Goal: Task Accomplishment & Management: Use online tool/utility

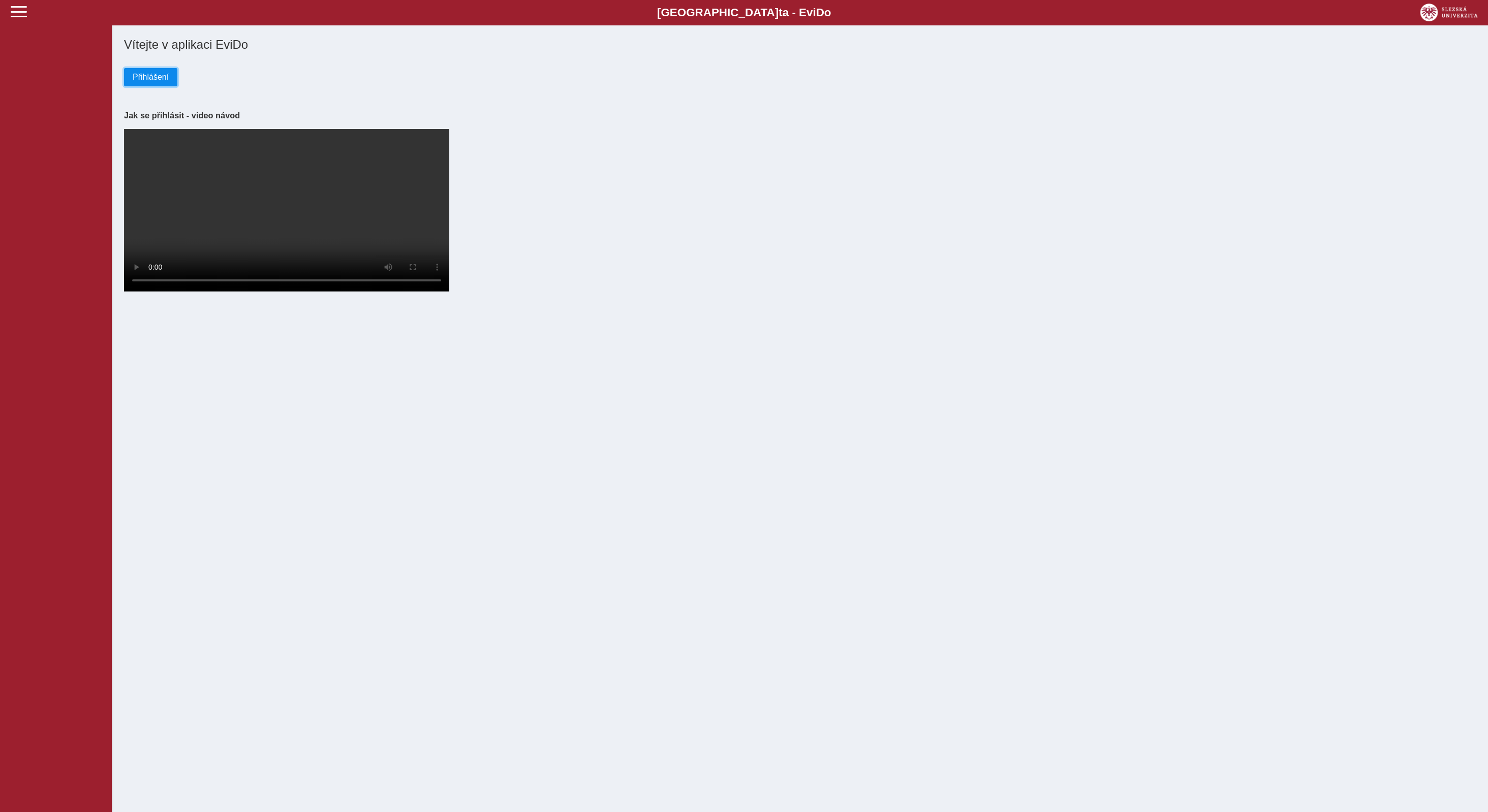
click at [150, 82] on span "Přihlášení" at bounding box center [150, 77] width 36 height 9
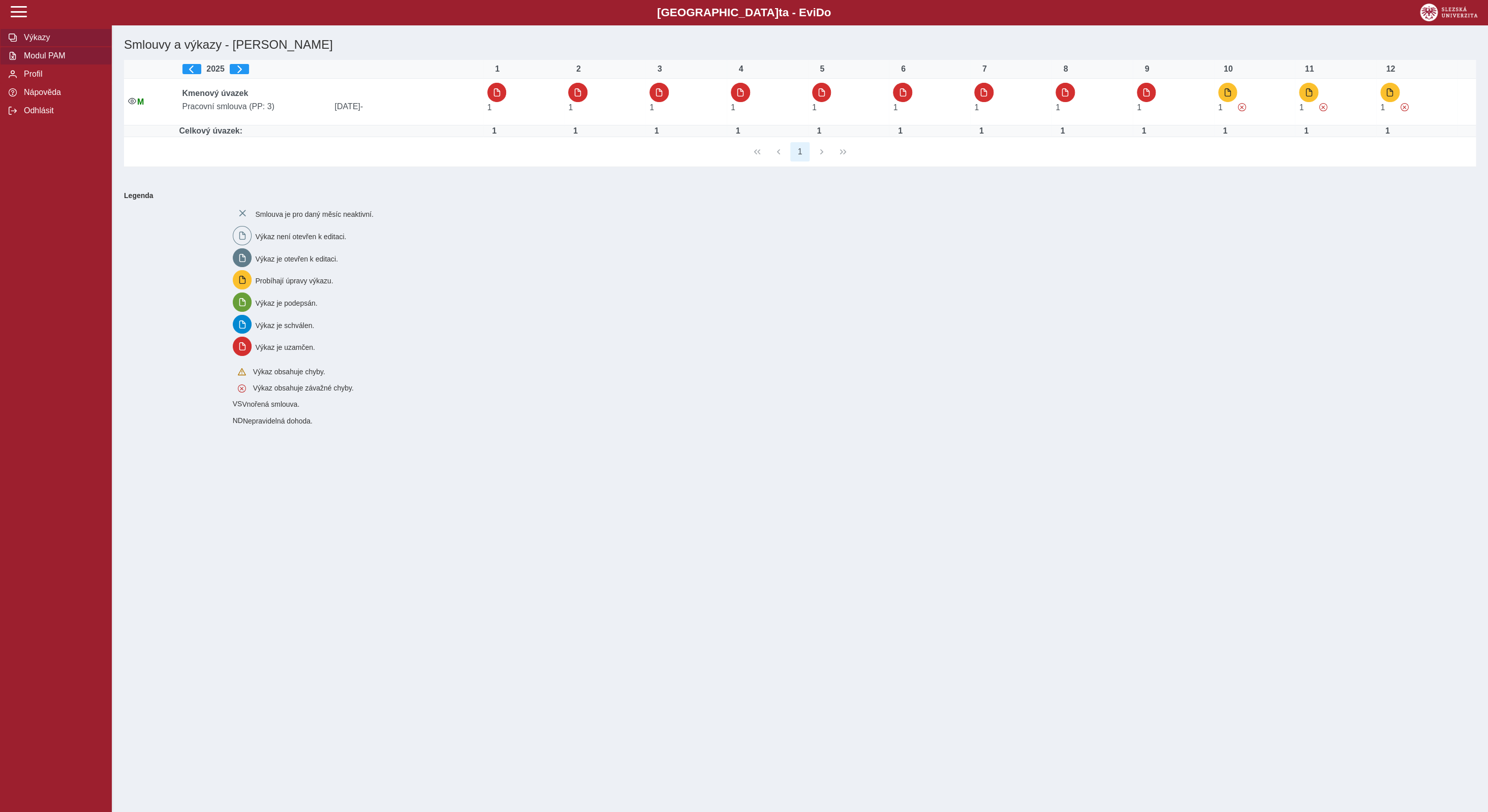
click at [51, 60] on span "Modul PAM" at bounding box center [62, 55] width 82 height 9
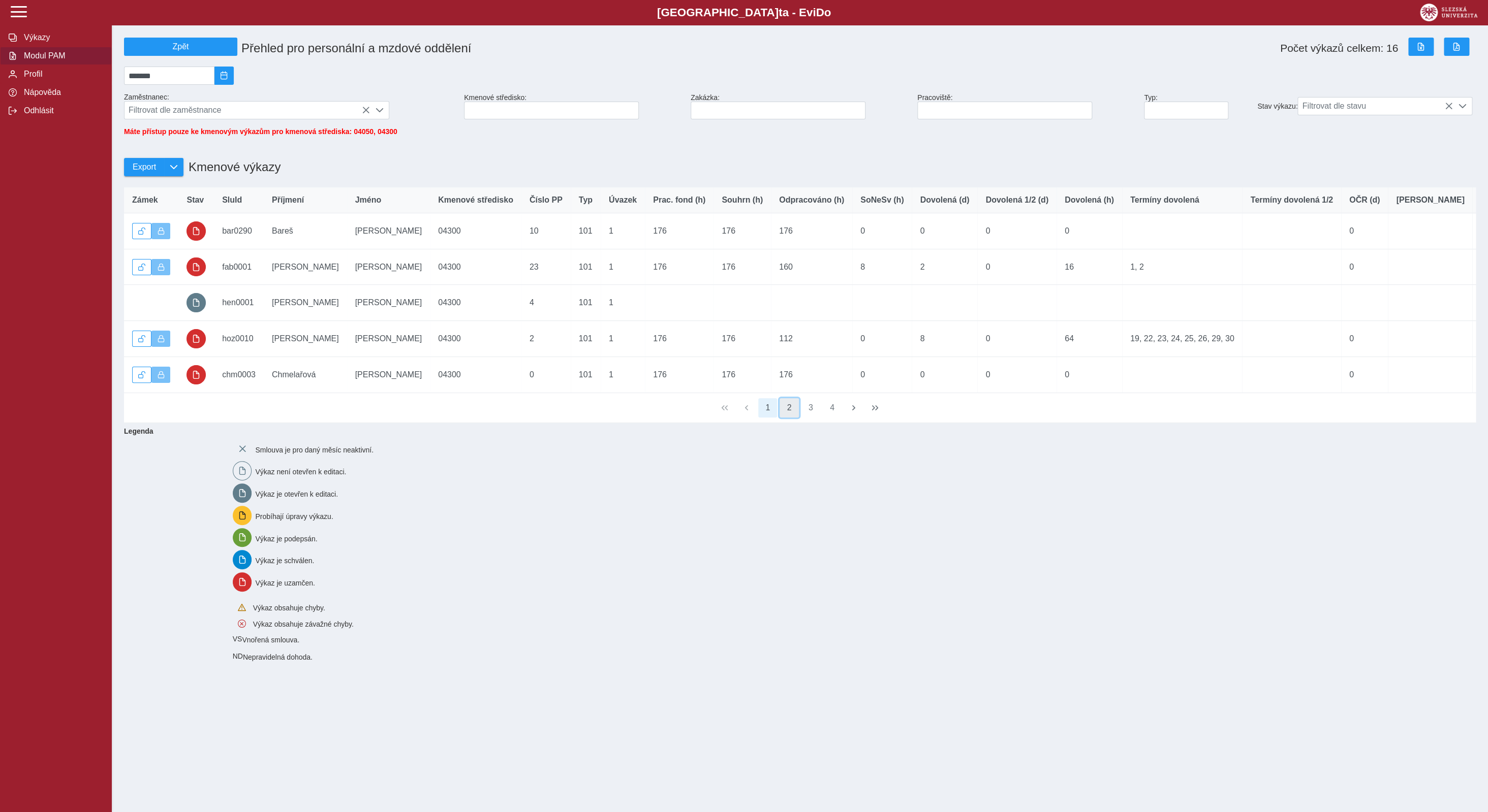
click at [790, 415] on button "2" at bounding box center [789, 408] width 19 height 19
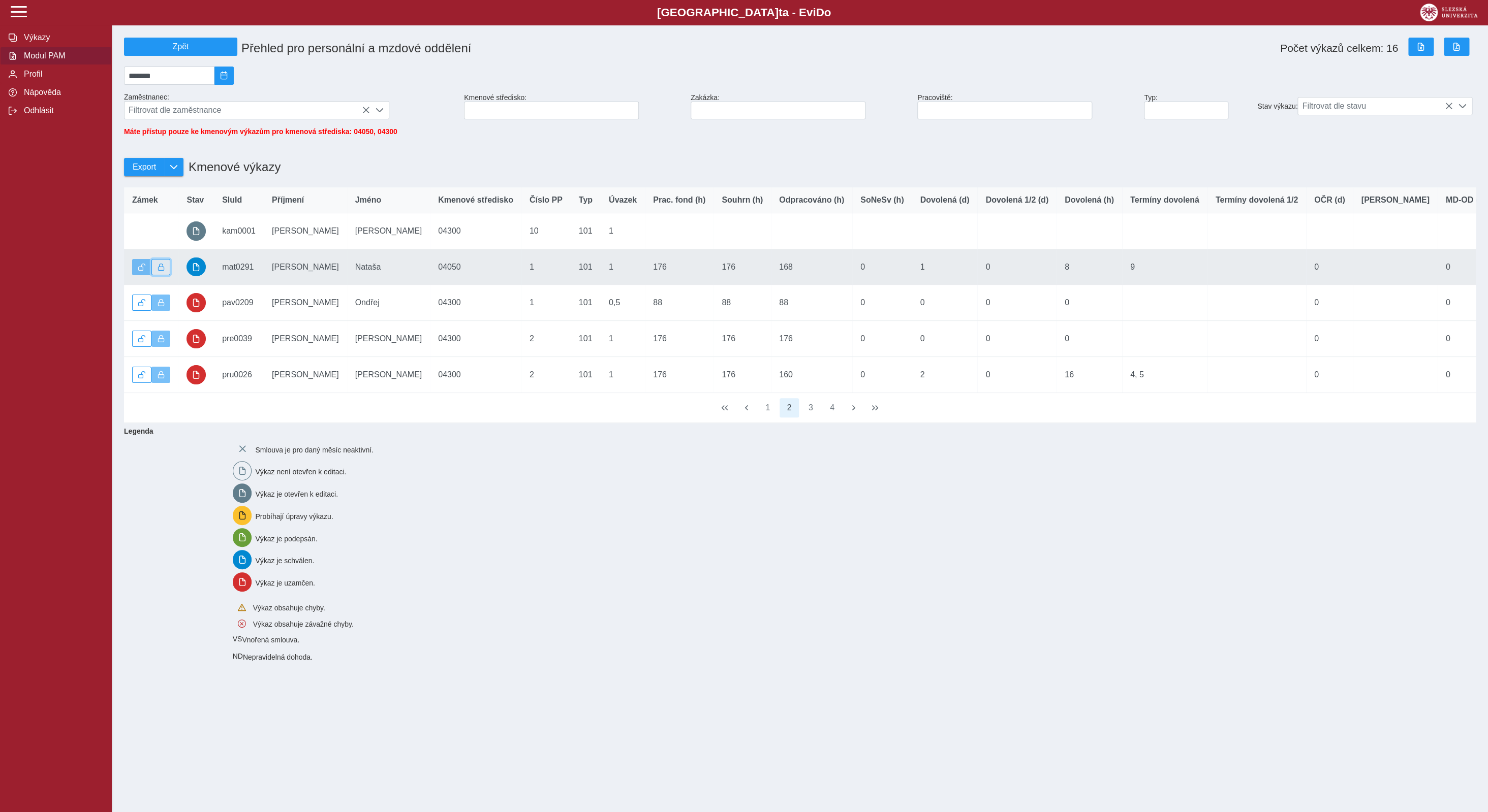
click at [162, 271] on span "button" at bounding box center [161, 267] width 7 height 7
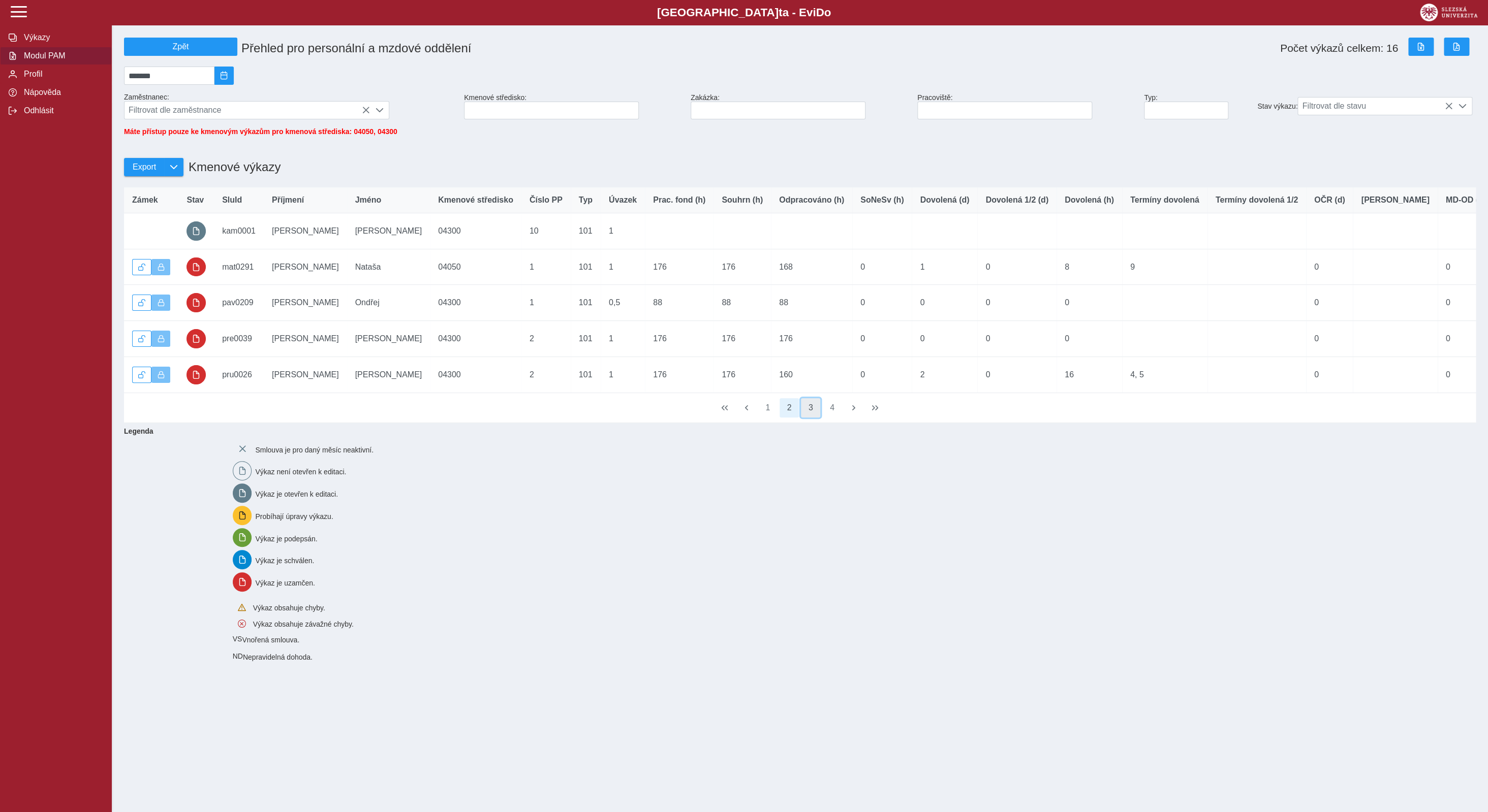
click at [812, 418] on button "3" at bounding box center [810, 408] width 19 height 19
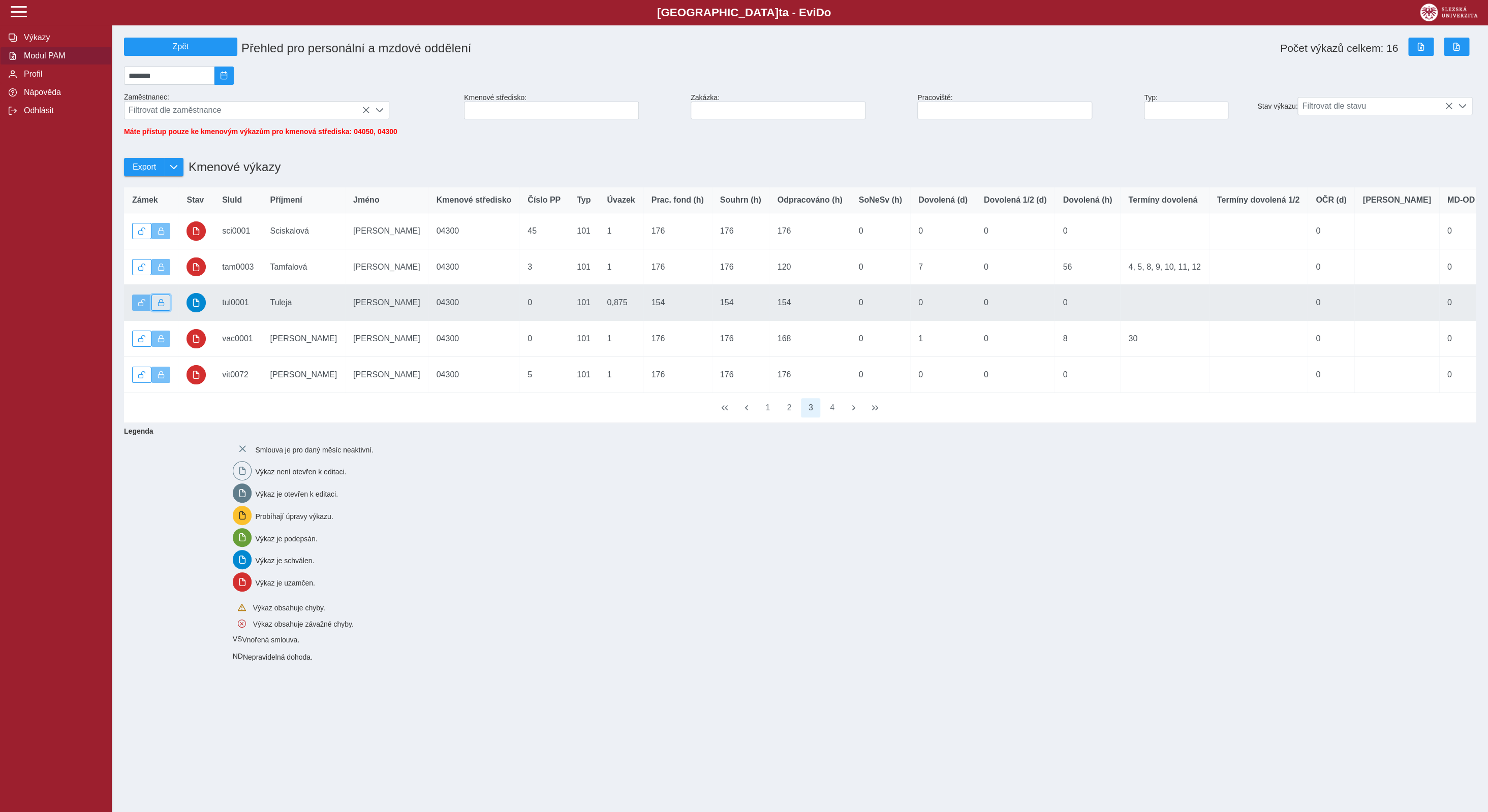
click at [160, 306] on span "button" at bounding box center [161, 303] width 7 height 7
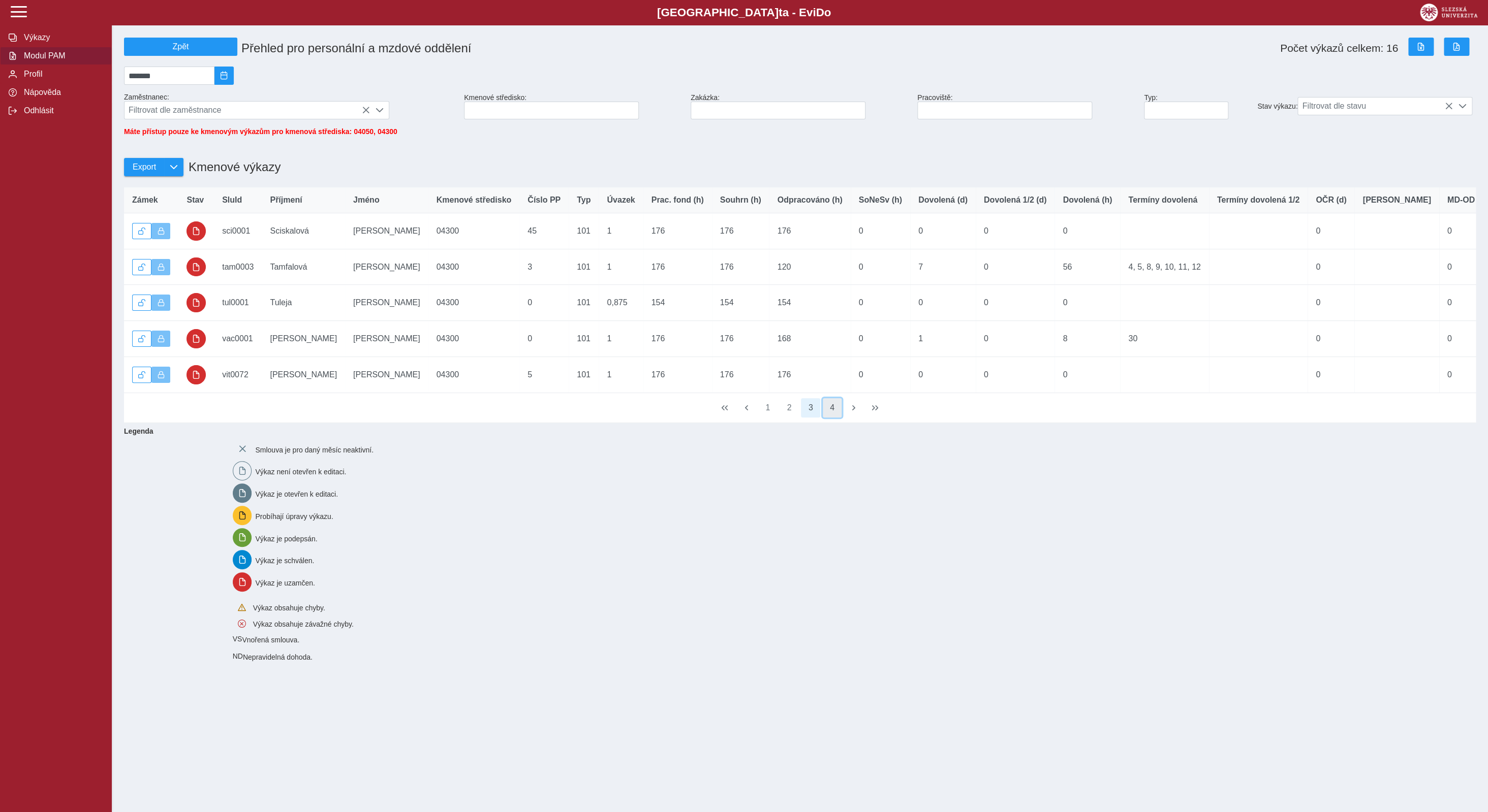
click at [830, 416] on button "4" at bounding box center [832, 408] width 19 height 19
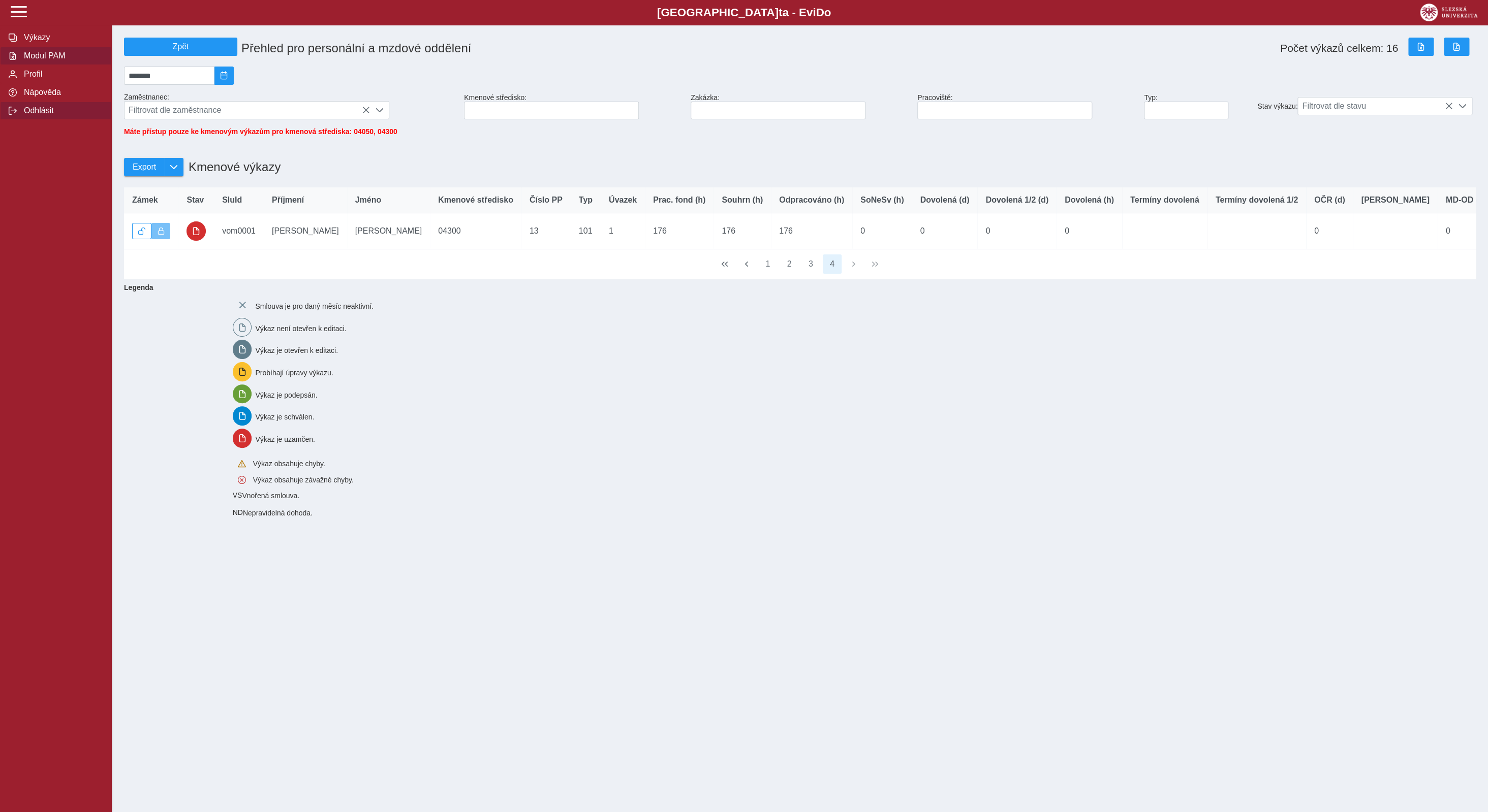
click at [35, 116] on span "Odhlásit" at bounding box center [62, 111] width 82 height 9
